Goal: Transaction & Acquisition: Obtain resource

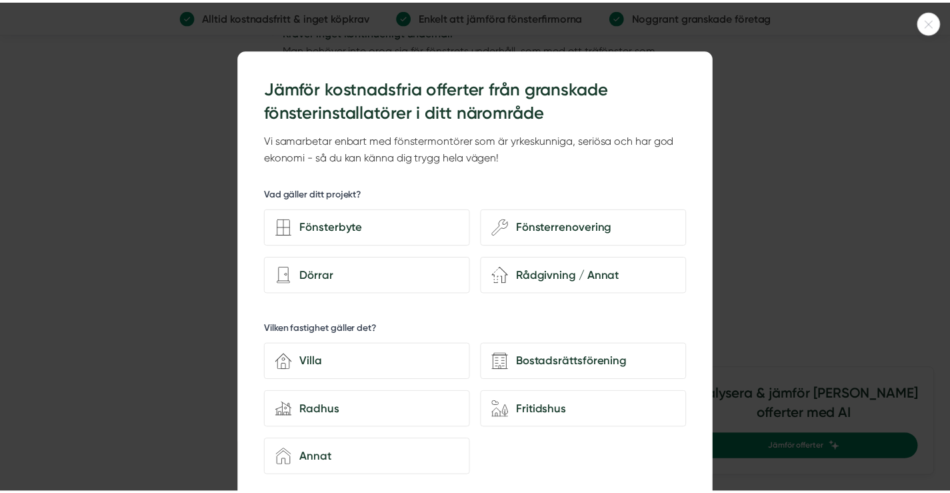
scroll to position [2334, 0]
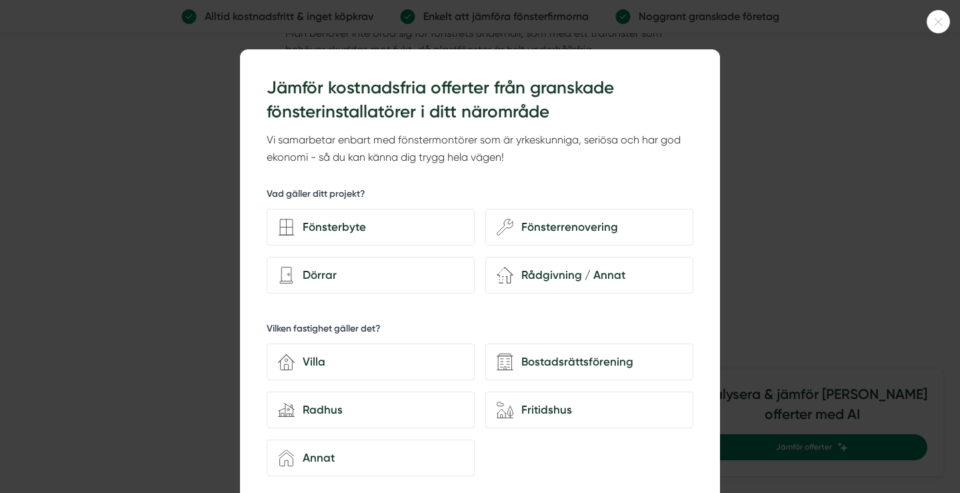
click at [798, 209] on div at bounding box center [480, 246] width 960 height 493
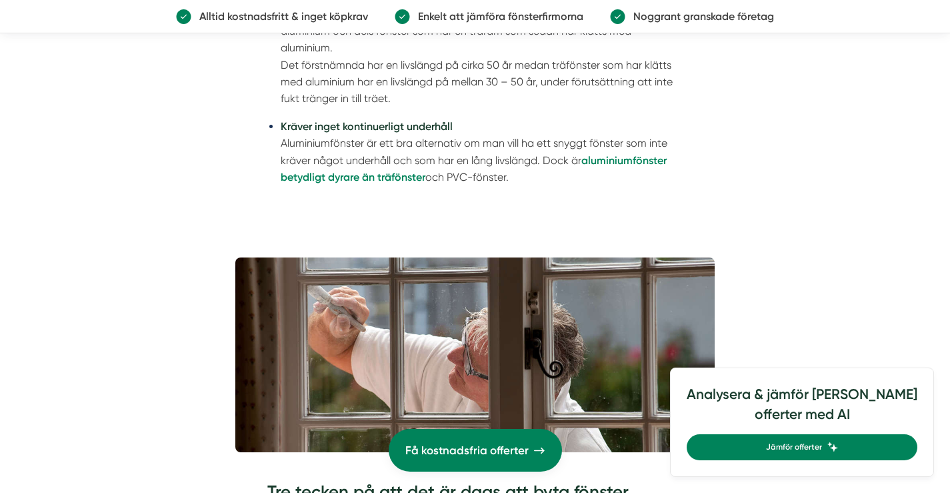
scroll to position [2534, 0]
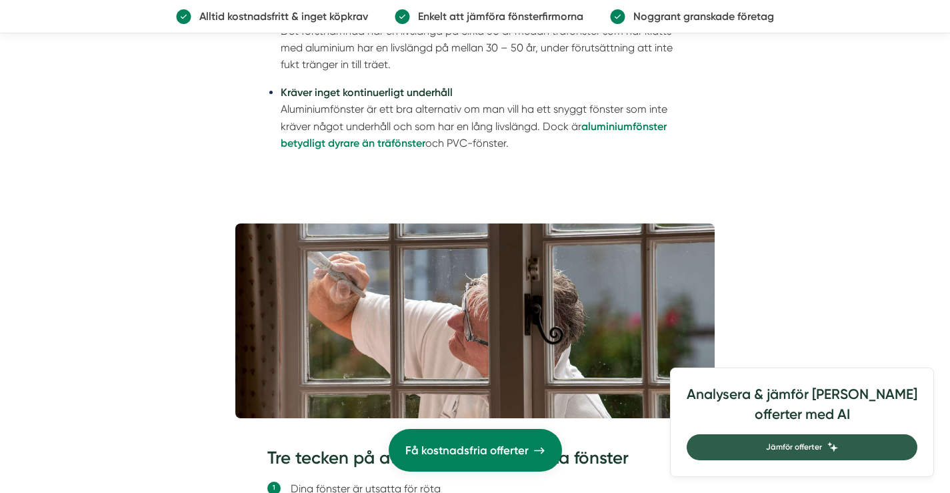
click at [822, 441] on span "Jämför offerter" at bounding box center [794, 447] width 56 height 13
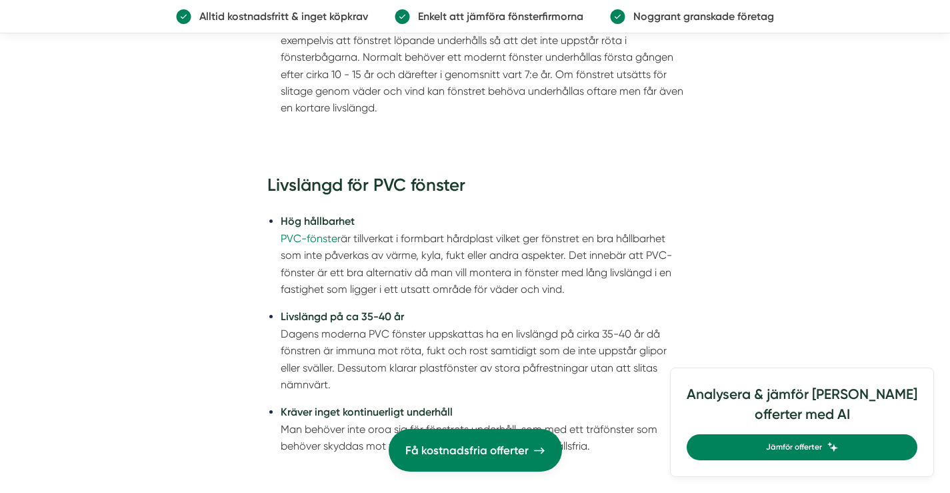
scroll to position [1667, 0]
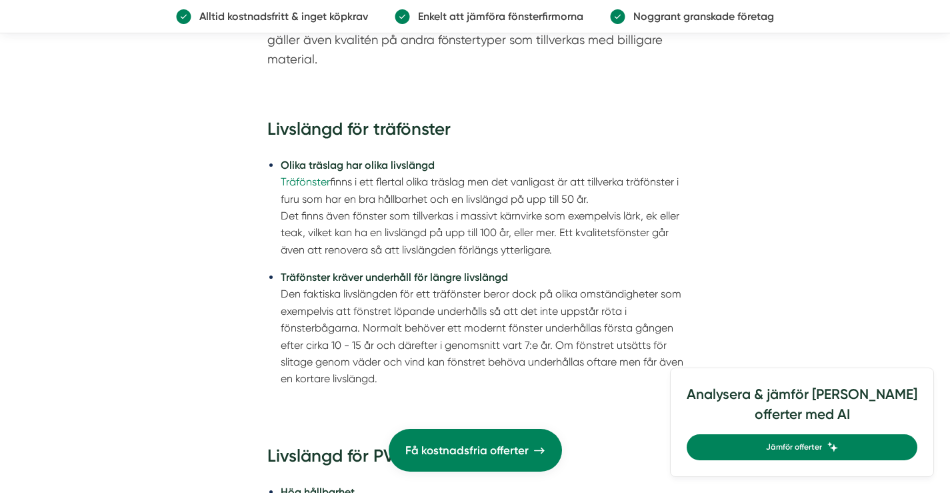
click at [511, 19] on p "Enkelt att jämföra fönsterfirmorna" at bounding box center [496, 16] width 173 height 17
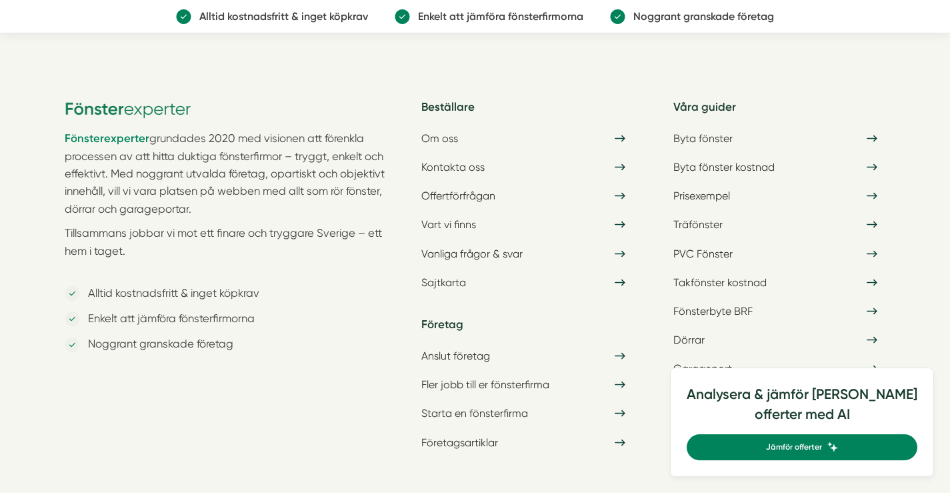
scroll to position [1934, 0]
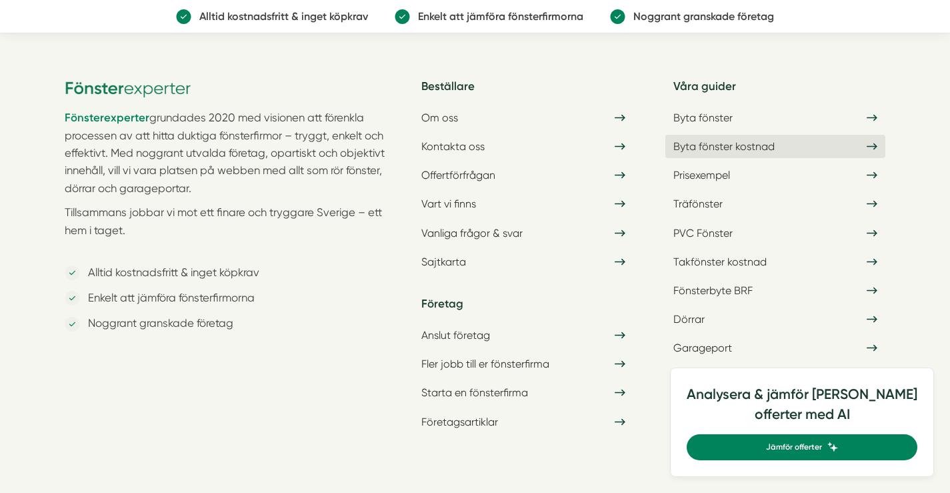
click at [696, 139] on link "Byta fönster kostnad" at bounding box center [775, 146] width 220 height 23
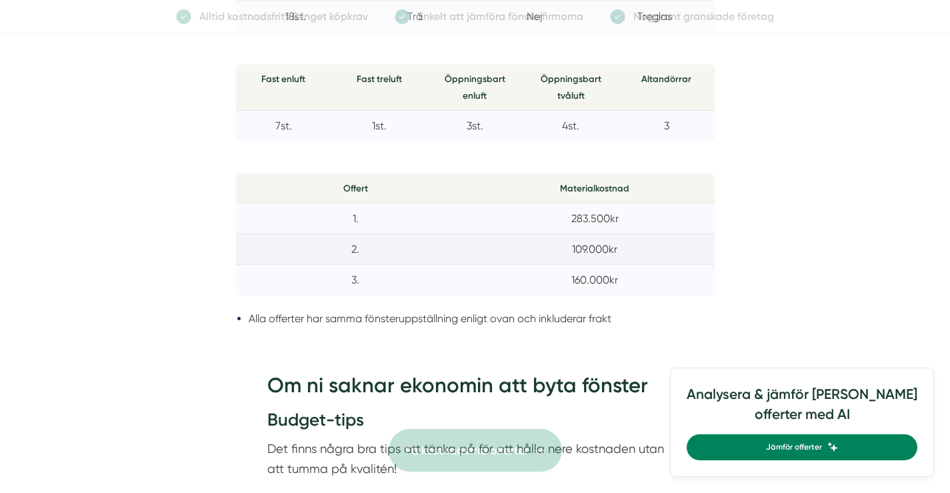
scroll to position [1467, 0]
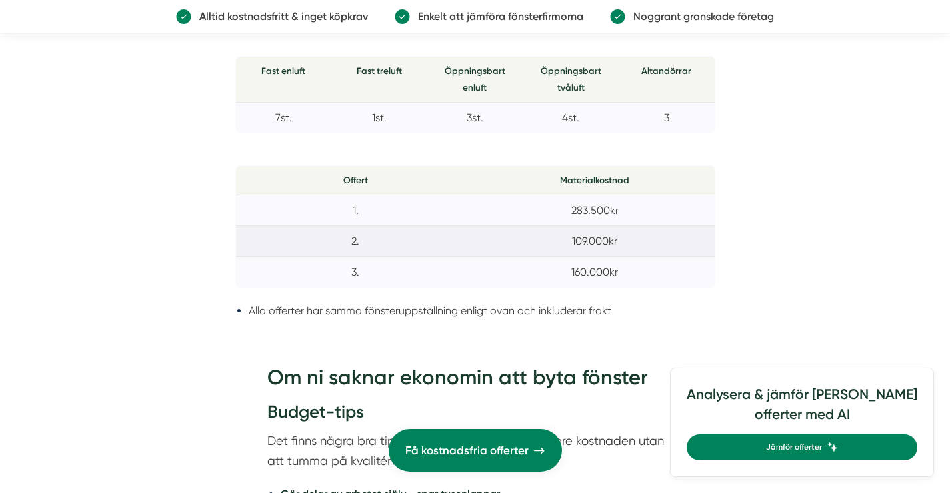
click at [453, 235] on td "2." at bounding box center [355, 240] width 240 height 31
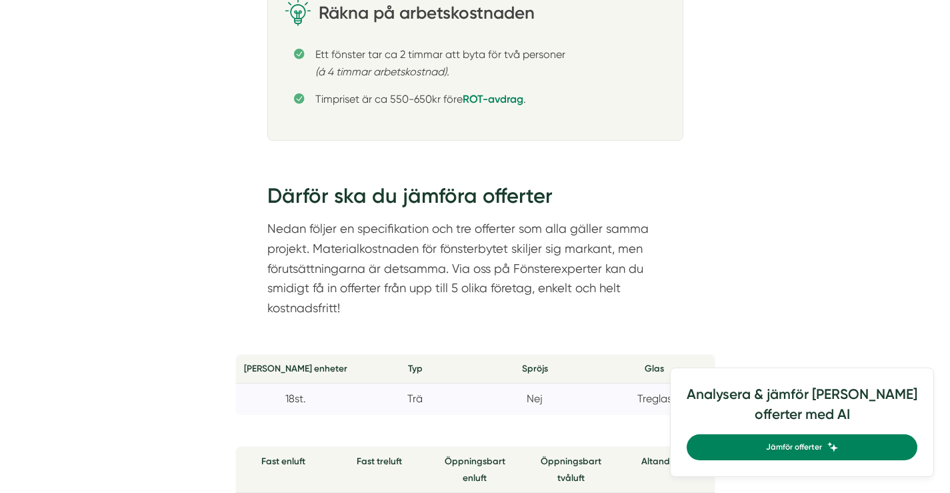
scroll to position [867, 0]
